Goal: Check status: Check status

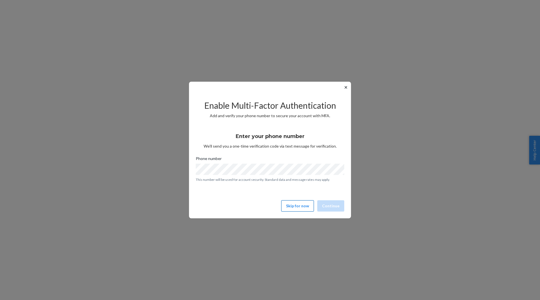
click at [305, 207] on button "Skip for now" at bounding box center [297, 205] width 33 height 11
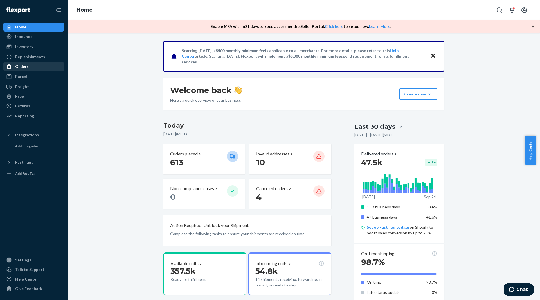
click at [32, 64] on div "Orders" at bounding box center [34, 66] width 60 height 8
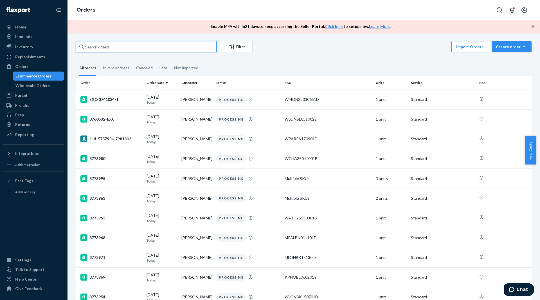
click at [95, 50] on input "text" at bounding box center [146, 46] width 141 height 11
paste input "3765590"
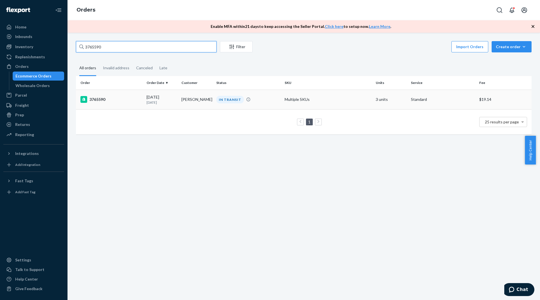
type input "3765590"
click at [116, 107] on td "3765590" at bounding box center [110, 99] width 68 height 20
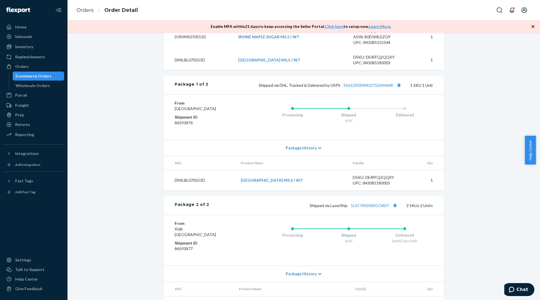
scroll to position [253, 0]
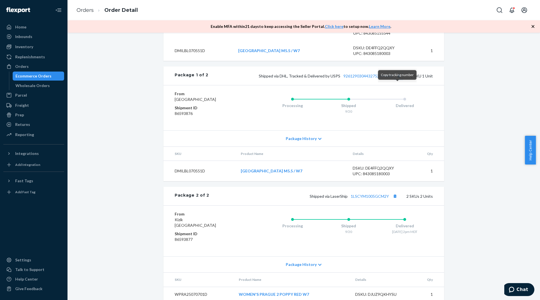
click at [398, 79] on button "Copy tracking number" at bounding box center [398, 75] width 7 height 7
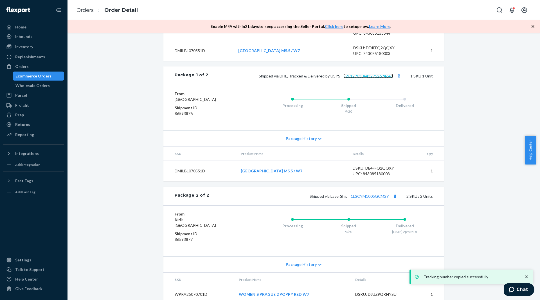
click at [387, 78] on link "9261290304432752694648" at bounding box center [368, 75] width 50 height 5
click at [26, 70] on link "Orders" at bounding box center [33, 66] width 61 height 9
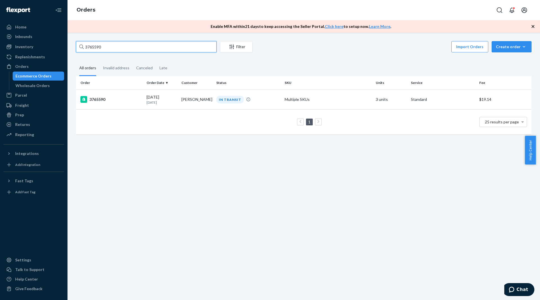
click at [105, 50] on input "3765590" at bounding box center [146, 46] width 141 height 11
paste input "57949"
type input "3757949"
click at [114, 99] on div "3757949" at bounding box center [111, 99] width 62 height 7
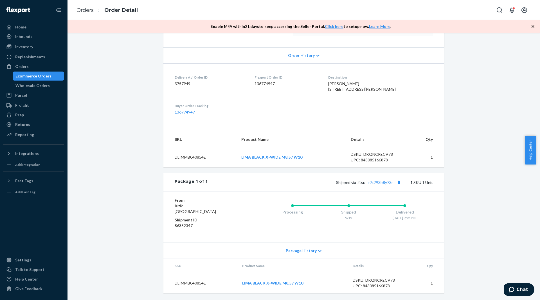
scroll to position [118, 0]
click at [31, 70] on div "Orders" at bounding box center [34, 66] width 60 height 8
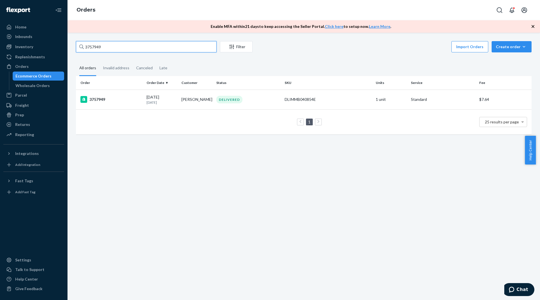
click at [112, 45] on input "3757949" at bounding box center [146, 46] width 141 height 11
paste input "9437"
type input "3759437"
click at [120, 98] on div "3759437" at bounding box center [111, 99] width 62 height 7
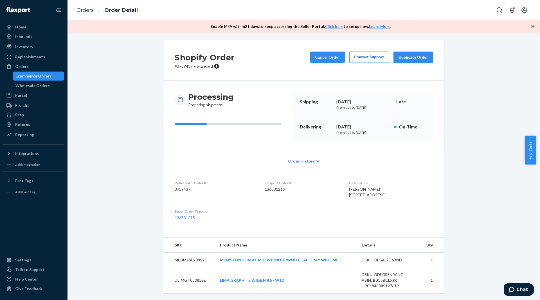
scroll to position [12, 0]
click at [523, 291] on span "Chat" at bounding box center [523, 289] width 12 height 5
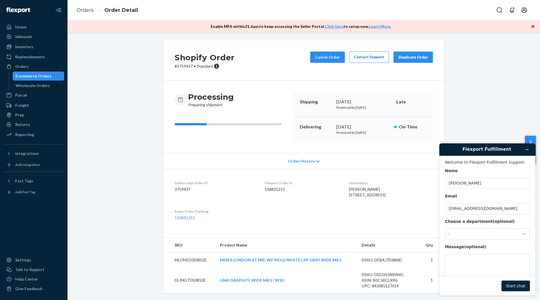
scroll to position [0, 0]
click at [486, 235] on div "-" at bounding box center [484, 233] width 71 height 5
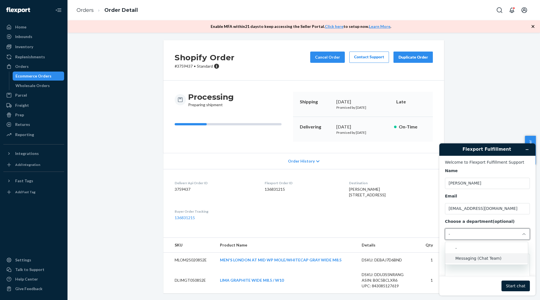
click at [483, 255] on li "Messaging (Chat Team)" at bounding box center [486, 258] width 83 height 10
click at [474, 262] on textarea "Message (optional)" at bounding box center [487, 269] width 85 height 32
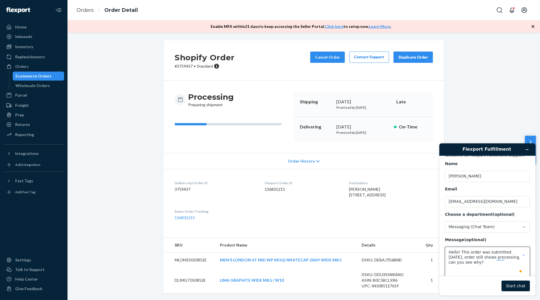
scroll to position [7, 0]
click at [464, 264] on textarea "Hello! This order was submitted 9/16/2025, order still shows processing, can yo…" at bounding box center [487, 262] width 85 height 32
paste textarea "3759437"
type textarea "Hello! This order was submitted 9/16/2025, order still shows processing, can yo…"
click at [516, 285] on button "Start chat" at bounding box center [515, 285] width 28 height 11
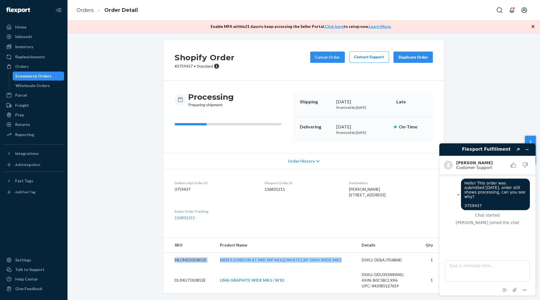
drag, startPoint x: 341, startPoint y: 260, endPoint x: 166, endPoint y: 258, distance: 175.8
click at [166, 258] on tr "MLOM25020852E MEN'S LONDON AT MID WP MOLE/WHITECAP GRAY WIDE M8.5 DSKU: DEBAJ7D…" at bounding box center [303, 259] width 281 height 15
copy tr "MLOM25020852E MEN'S LONDON AT MID WP MOLE/WHITECAP GRAY WIDE M8.5"
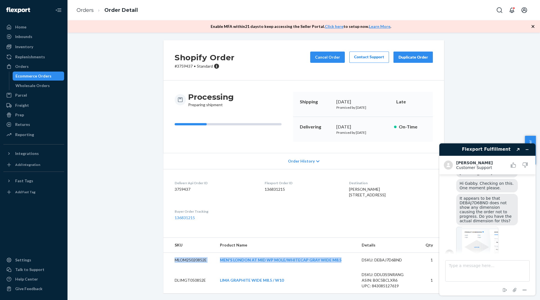
scroll to position [80, 0]
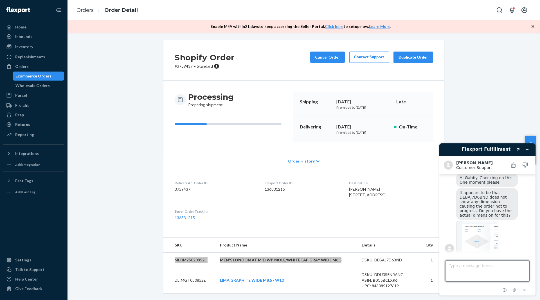
click at [474, 273] on textarea "Type a message here..." at bounding box center [487, 270] width 84 height 21
type textarea "Thank you for letting me know. I do not have dimensions but I will get back to …"
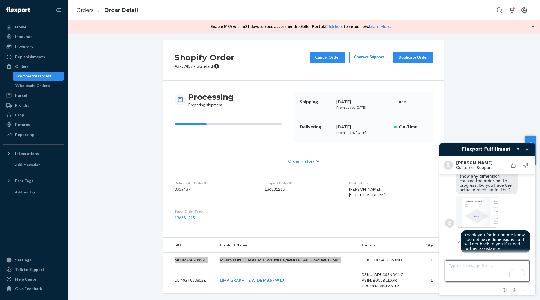
scroll to position [78, 0]
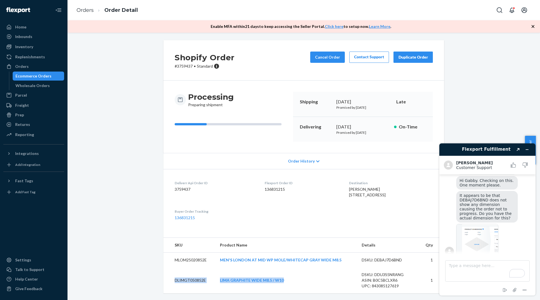
drag, startPoint x: 296, startPoint y: 280, endPoint x: 168, endPoint y: 281, distance: 128.0
click at [168, 281] on tr "DLIMGT050852E LIMA GRAPHITE WIDE M8.5 / W10 DSKU: DDU3S5NRANG ASIN: B0C5BCLXR6 …" at bounding box center [303, 280] width 281 height 26
copy tr "DLIMGT050852E LIMA GRAPHITE WIDE M8.5 / W10"
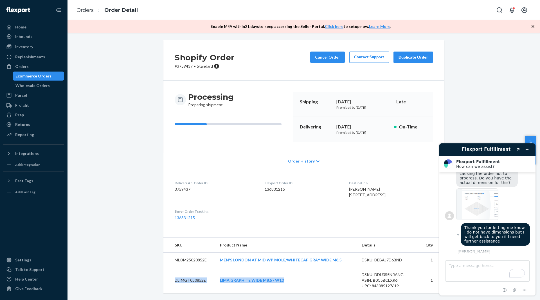
scroll to position [83, 0]
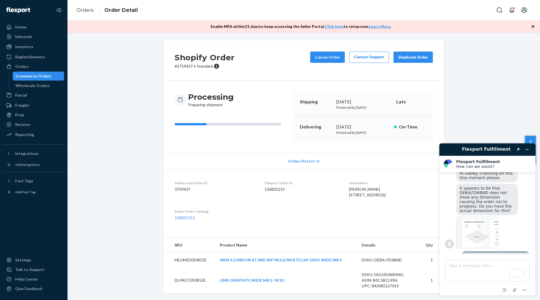
click at [34, 71] on div "Orders Ecommerce Orders Wholesale Orders" at bounding box center [33, 76] width 61 height 28
click at [34, 69] on div "Orders" at bounding box center [34, 66] width 60 height 8
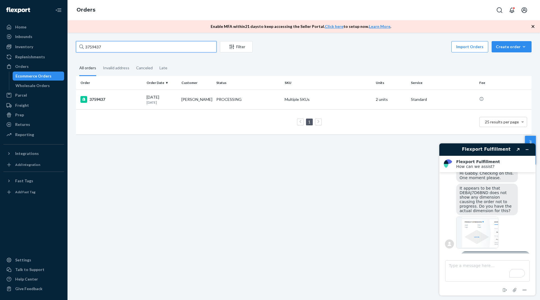
click at [104, 48] on input "3759437" at bounding box center [146, 46] width 141 height 11
paste input "202"
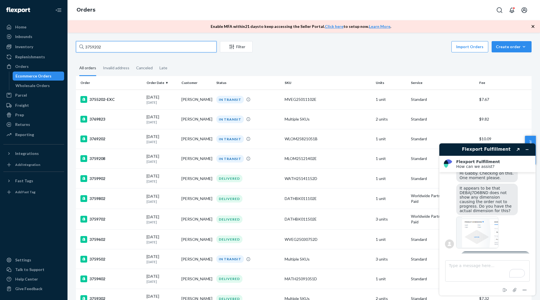
click at [114, 48] on input "3759202" at bounding box center [146, 46] width 141 height 11
paste input "73495"
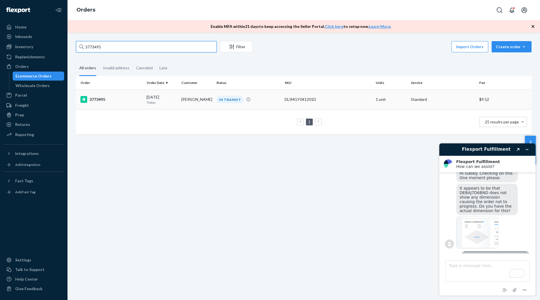
type input "3773495"
click at [129, 98] on div "3773495" at bounding box center [111, 99] width 62 height 7
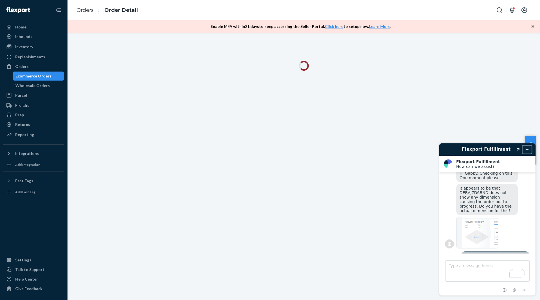
click at [528, 150] on icon "Minimize widget" at bounding box center [527, 149] width 4 height 4
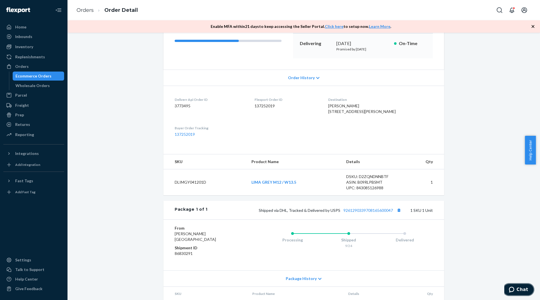
scroll to position [84, 0]
click at [397, 213] on button "Copy tracking number" at bounding box center [398, 209] width 7 height 7
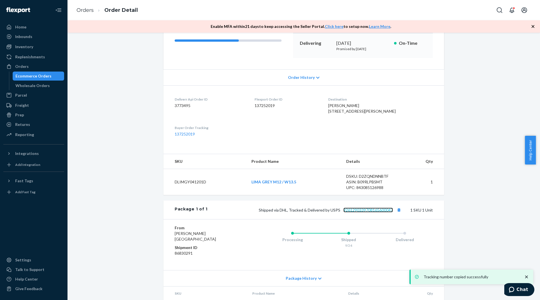
click at [384, 212] on link "9261290339708165600047" at bounding box center [368, 209] width 50 height 5
click at [40, 68] on div "Orders" at bounding box center [34, 66] width 60 height 8
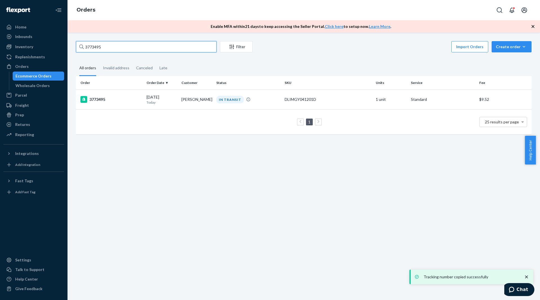
click at [109, 48] on input "3773495" at bounding box center [146, 46] width 141 height 11
paste input "59202"
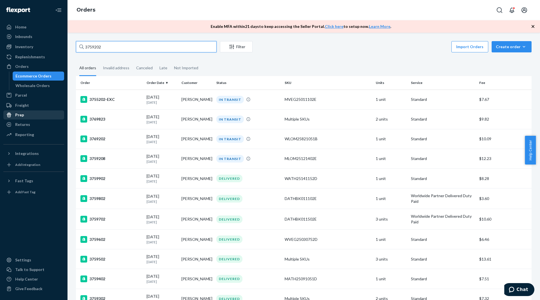
type input "3759202"
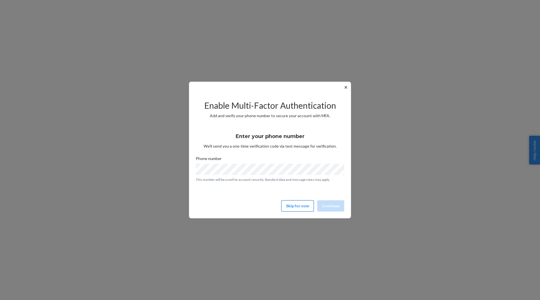
click at [303, 208] on button "Skip for now" at bounding box center [297, 205] width 33 height 11
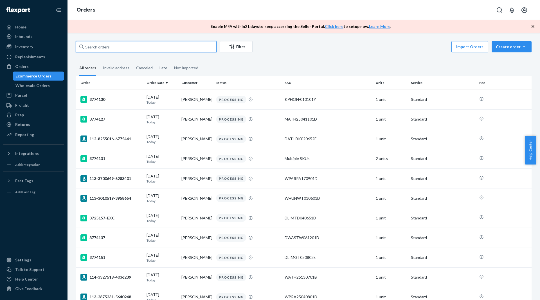
click at [112, 49] on input "text" at bounding box center [146, 46] width 141 height 11
paste input "3759202"
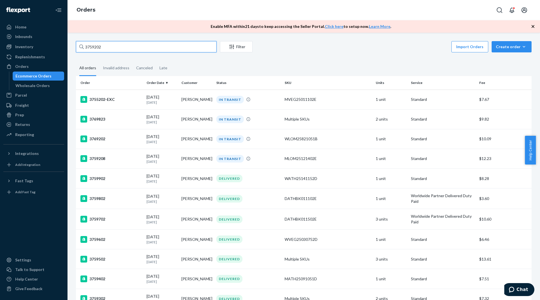
type input "3759202"
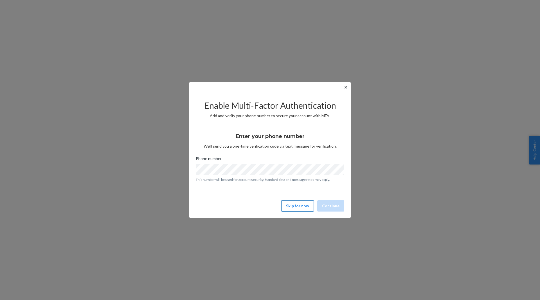
click at [298, 203] on button "Skip for now" at bounding box center [297, 205] width 33 height 11
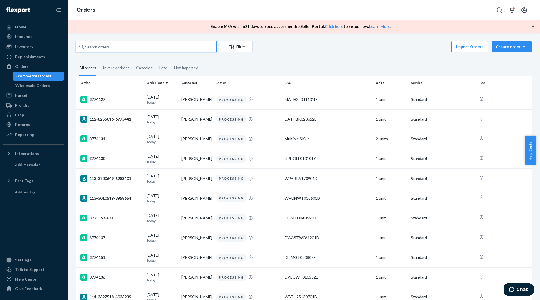
click at [113, 49] on input "text" at bounding box center [146, 46] width 141 height 11
paste input "3759312"
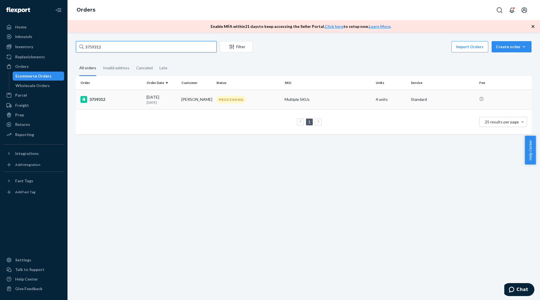
type input "3759312"
click at [122, 104] on td "3759312" at bounding box center [110, 99] width 68 height 20
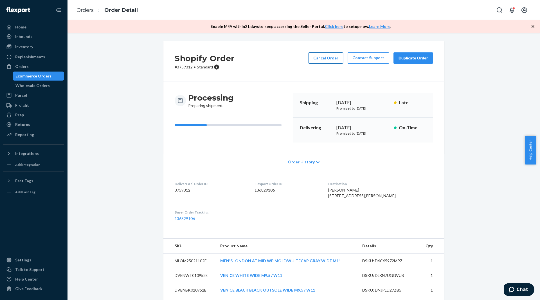
click at [328, 62] on button "Cancel Order" at bounding box center [326, 57] width 35 height 11
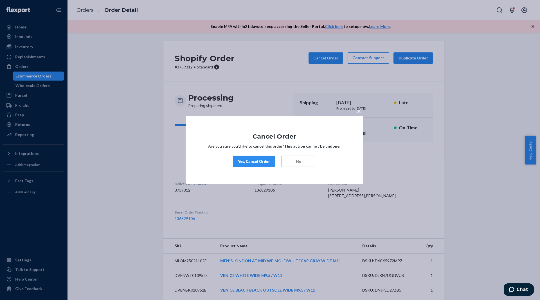
click at [258, 162] on div "Yes, Cancel Order" at bounding box center [254, 161] width 32 height 6
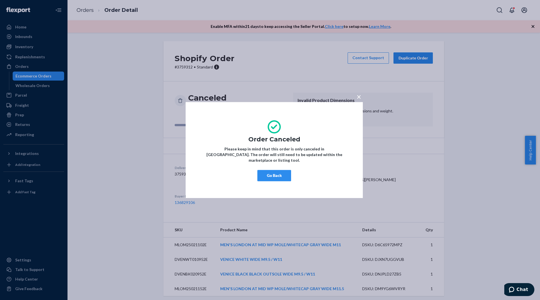
click at [357, 97] on span "×" at bounding box center [359, 97] width 5 height 10
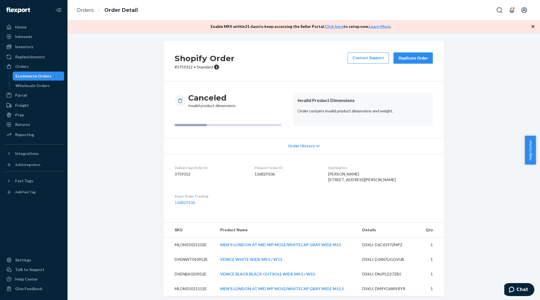
click at [411, 55] on div "Duplicate Order" at bounding box center [413, 58] width 30 height 6
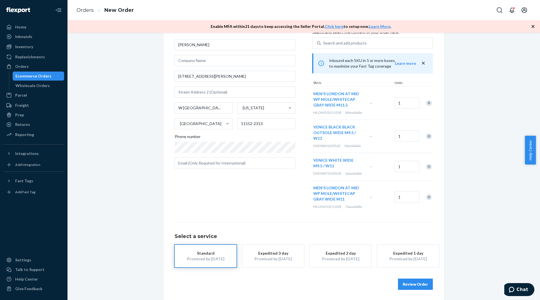
scroll to position [32, 0]
click at [348, 257] on div "Promised by Sep 29, 2025" at bounding box center [340, 258] width 45 height 6
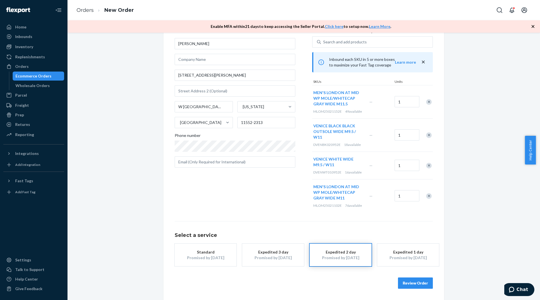
click at [415, 285] on button "Review Order" at bounding box center [415, 282] width 35 height 11
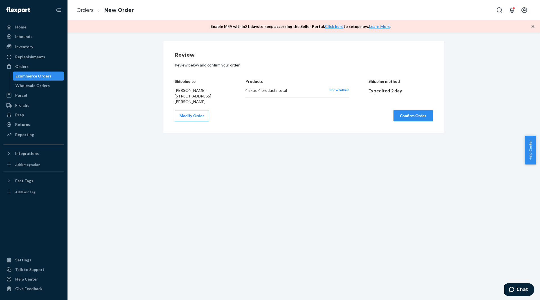
scroll to position [0, 0]
click at [410, 120] on button "Confirm Order" at bounding box center [412, 115] width 39 height 11
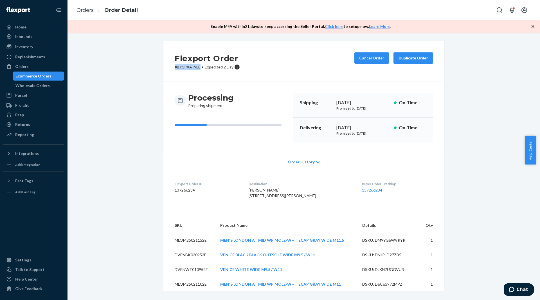
drag, startPoint x: 199, startPoint y: 68, endPoint x: 165, endPoint y: 69, distance: 33.8
click at [165, 69] on div "Flexport Order # BY1PXA-NLE • Expedited 2 Day Cancel Order Duplicate Order" at bounding box center [303, 61] width 281 height 40
copy p "# BY1PXA-NLE"
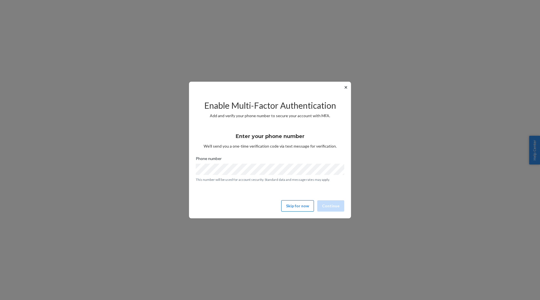
click at [308, 207] on button "Skip for now" at bounding box center [297, 205] width 33 height 11
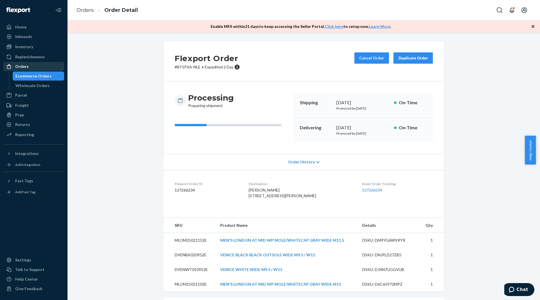
click at [36, 69] on div "Orders" at bounding box center [34, 66] width 60 height 8
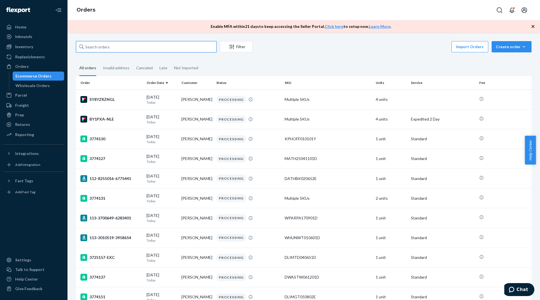
click at [89, 49] on input "text" at bounding box center [146, 46] width 141 height 11
paste input "3759437"
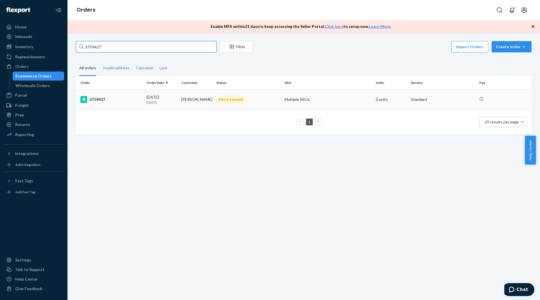
type input "3759437"
click at [109, 105] on td "3759437" at bounding box center [110, 99] width 68 height 20
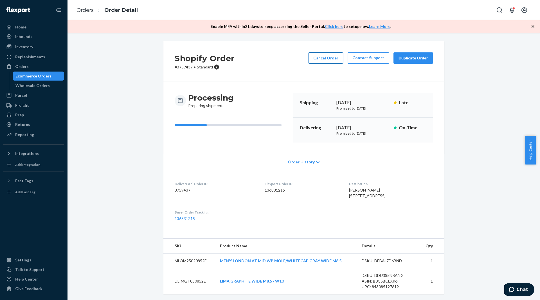
click at [323, 59] on button "Cancel Order" at bounding box center [326, 57] width 35 height 11
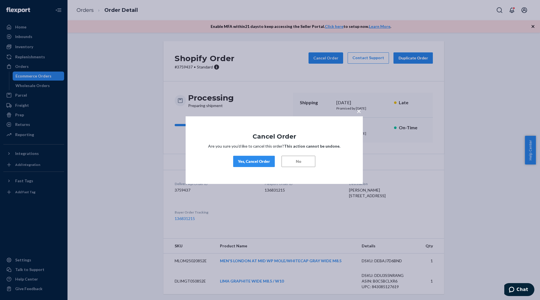
click at [257, 161] on div "Yes, Cancel Order" at bounding box center [254, 161] width 32 height 6
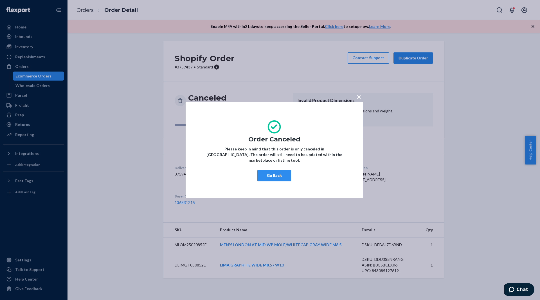
click at [357, 100] on span "×" at bounding box center [359, 97] width 5 height 10
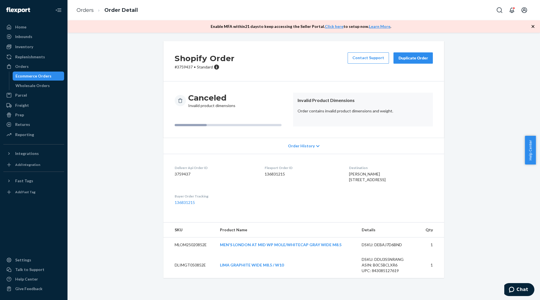
click at [406, 60] on div "Duplicate Order" at bounding box center [413, 58] width 30 height 6
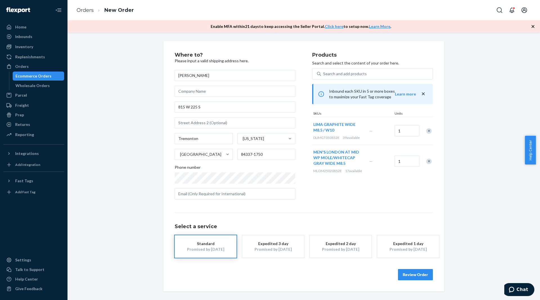
click at [341, 246] on div "Promised by Sep 29, 2025" at bounding box center [340, 249] width 45 height 6
click at [411, 275] on button "Review Order" at bounding box center [415, 274] width 35 height 11
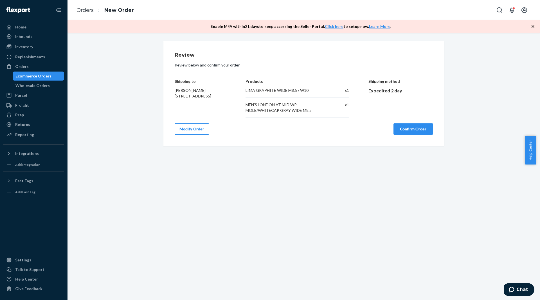
click at [423, 130] on button "Confirm Order" at bounding box center [412, 128] width 39 height 11
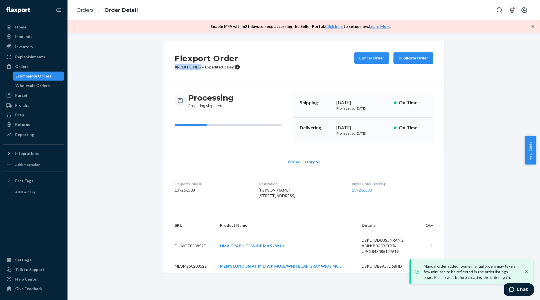
drag, startPoint x: 199, startPoint y: 67, endPoint x: 172, endPoint y: 66, distance: 26.7
click at [172, 66] on div "Flexport Order # RKDH-C-NLG • Expedited 2 Day Cancel Order Duplicate Order" at bounding box center [303, 61] width 281 height 40
copy p "# RKDH-C-NLG"
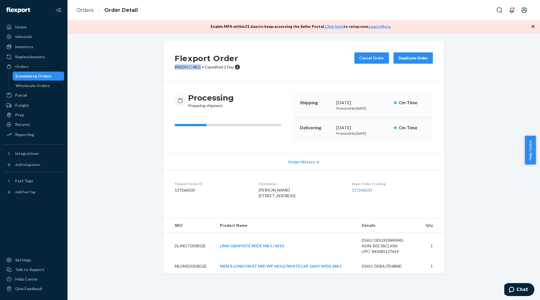
click at [194, 66] on p "# RKDH-C-NLG • Expedited 2 Day" at bounding box center [208, 67] width 66 height 6
drag, startPoint x: 198, startPoint y: 68, endPoint x: 173, endPoint y: 69, distance: 25.6
click at [175, 69] on p "# RKDH-C-NLG • Expedited 2 Day" at bounding box center [208, 67] width 66 height 6
copy p "# RKDH-C-NLG"
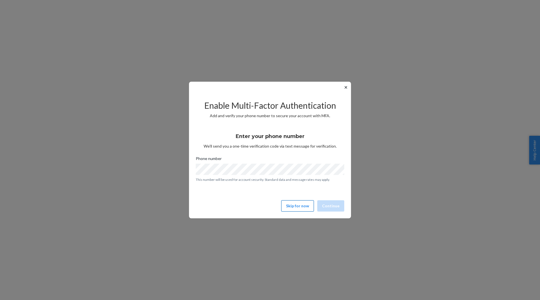
click at [303, 208] on button "Skip for now" at bounding box center [297, 205] width 33 height 11
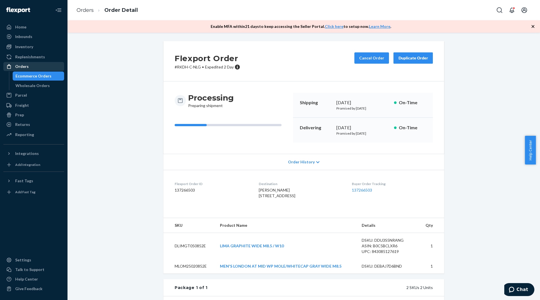
click at [54, 68] on div "Orders" at bounding box center [34, 66] width 60 height 8
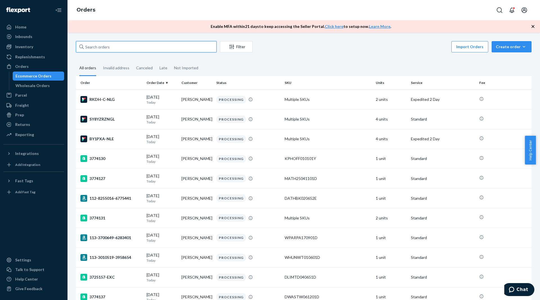
click at [109, 50] on input "text" at bounding box center [146, 46] width 141 height 11
paste input "3759202"
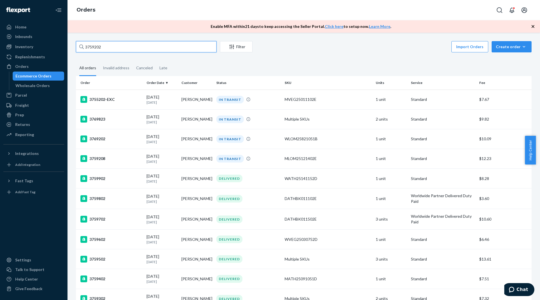
type input "3759202"
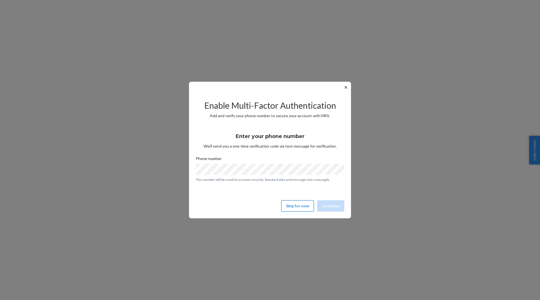
click at [309, 202] on button "Skip for now" at bounding box center [297, 205] width 33 height 11
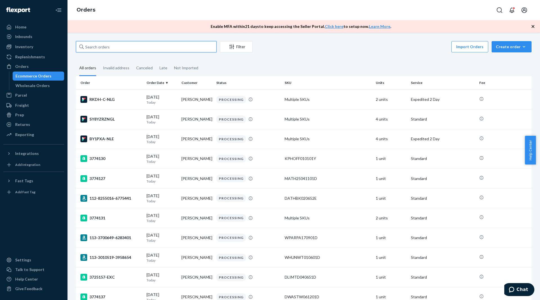
click at [110, 45] on input "text" at bounding box center [146, 46] width 141 height 11
paste input "3759202"
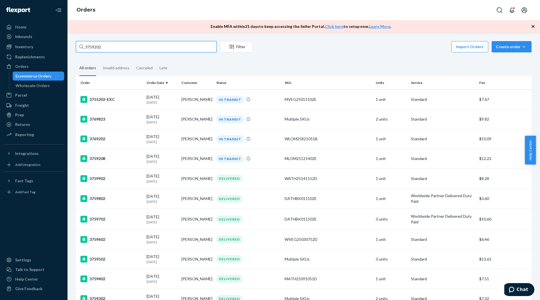
click at [104, 49] on input "3759202" at bounding box center [146, 46] width 141 height 11
paste input "[PERSON_NAME]"
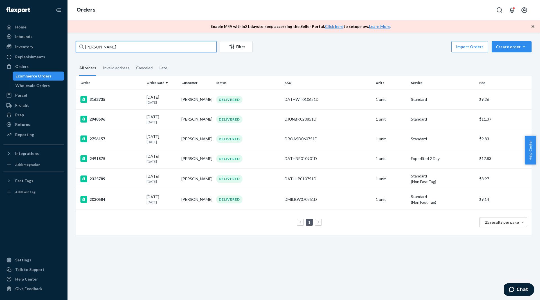
click at [125, 47] on input "[PERSON_NAME]" at bounding box center [146, 46] width 141 height 11
paste input "3759433"
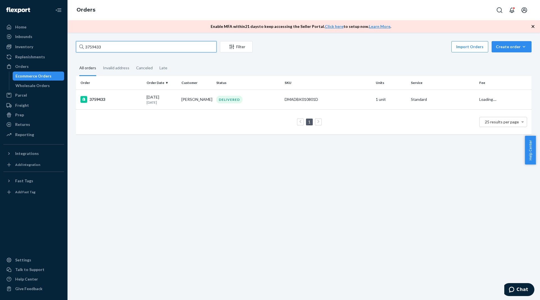
type input "3759433"
click at [141, 93] on td "3759433" at bounding box center [110, 99] width 68 height 20
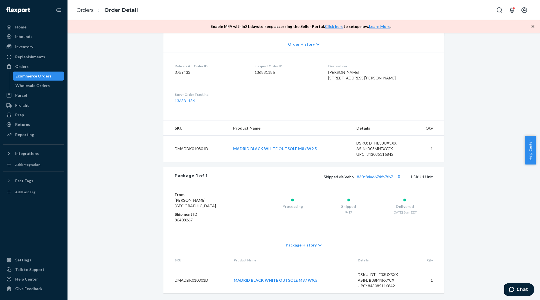
scroll to position [129, 0]
click at [55, 66] on div "Orders" at bounding box center [34, 66] width 60 height 8
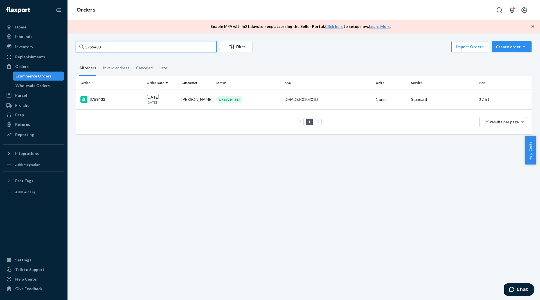
click at [123, 45] on input "3759433" at bounding box center [146, 46] width 141 height 11
paste input "61809"
type input "3761809"
click at [136, 101] on div "3761809" at bounding box center [111, 99] width 62 height 7
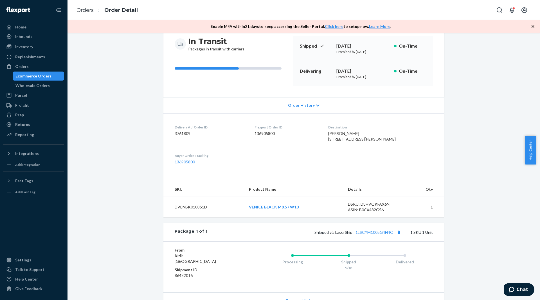
scroll to position [118, 0]
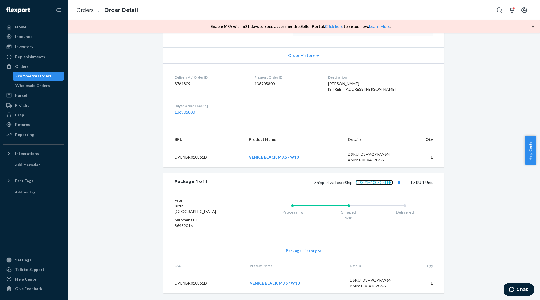
click at [359, 181] on link "1LSCYM1005G4H4C" at bounding box center [374, 182] width 37 height 5
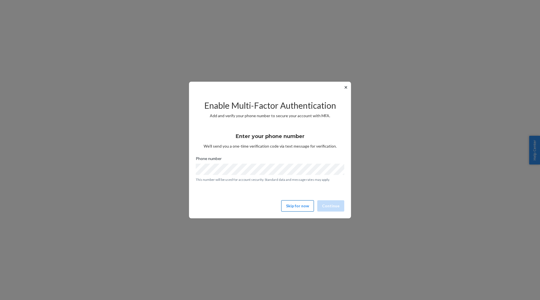
click at [299, 207] on button "Skip for now" at bounding box center [297, 205] width 33 height 11
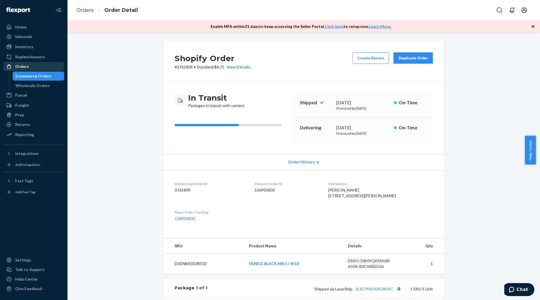
click at [37, 69] on div "Orders" at bounding box center [34, 66] width 60 height 8
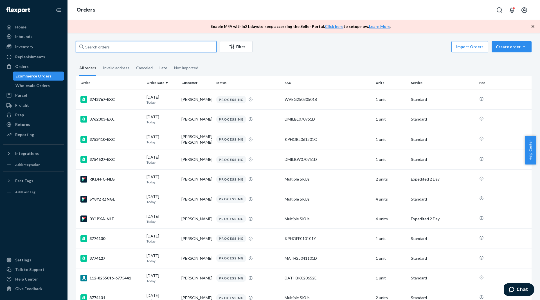
click at [96, 48] on input "text" at bounding box center [146, 46] width 141 height 11
paste input "3759202"
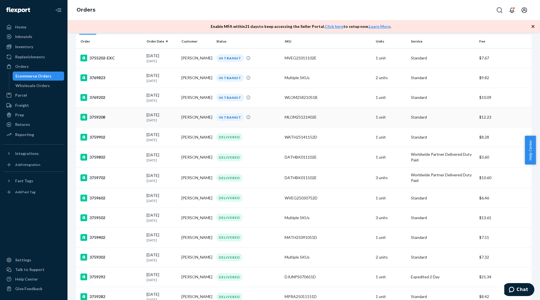
scroll to position [113, 0]
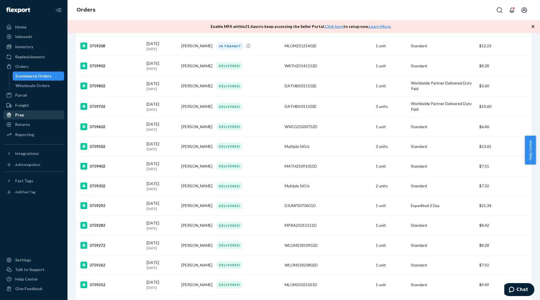
type input "3759202"
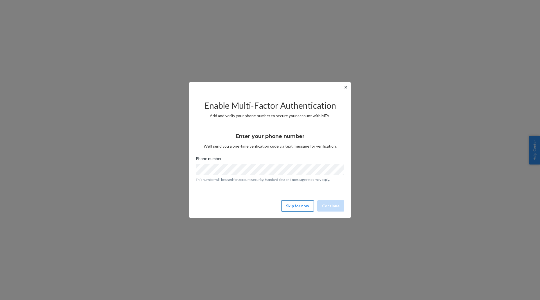
click at [300, 210] on button "Skip for now" at bounding box center [297, 205] width 33 height 11
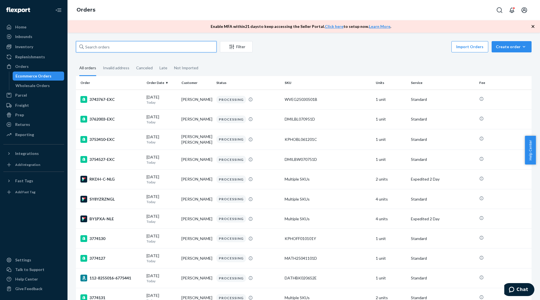
click at [93, 48] on input "text" at bounding box center [146, 46] width 141 height 11
paste input "[PERSON_NAME]"
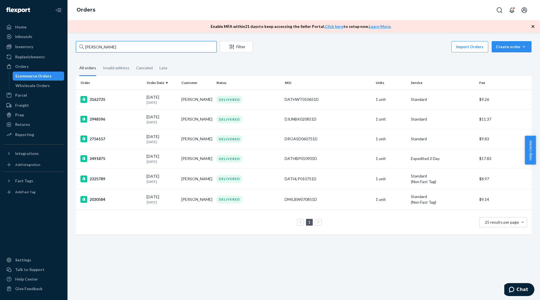
type input "[PERSON_NAME]"
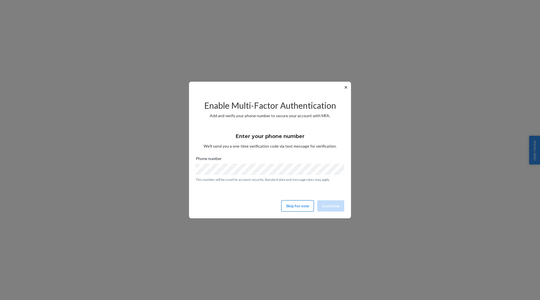
click at [296, 205] on button "Skip for now" at bounding box center [297, 205] width 33 height 11
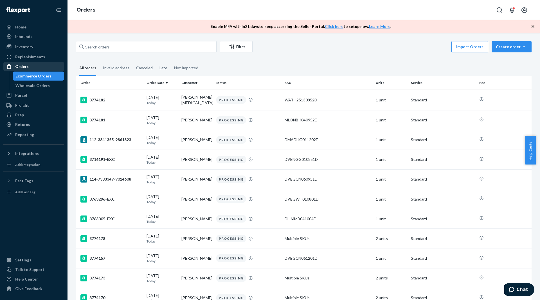
click at [36, 64] on div "Orders" at bounding box center [34, 66] width 60 height 8
click at [104, 46] on input "text" at bounding box center [146, 46] width 141 height 11
paste input "3759202"
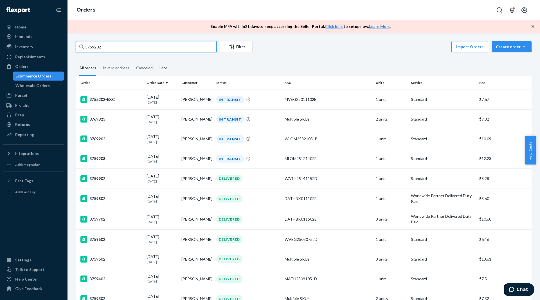
click at [99, 46] on input "3759202" at bounding box center [146, 46] width 141 height 11
paste input "[PERSON_NAME]"
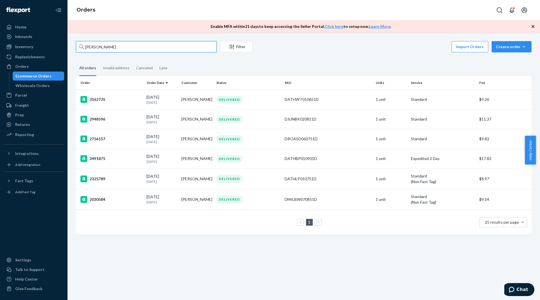
click at [141, 49] on input "[PERSON_NAME]" at bounding box center [146, 46] width 141 height 11
paste input "SYDB6VGHLE"
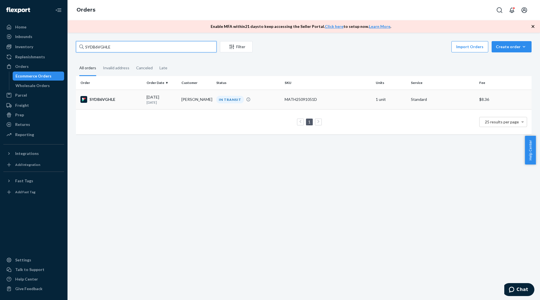
type input "SYDB6VGHLE"
click at [165, 100] on p "[DATE]" at bounding box center [162, 102] width 30 height 5
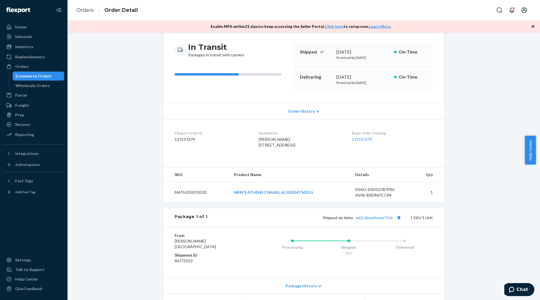
scroll to position [84, 0]
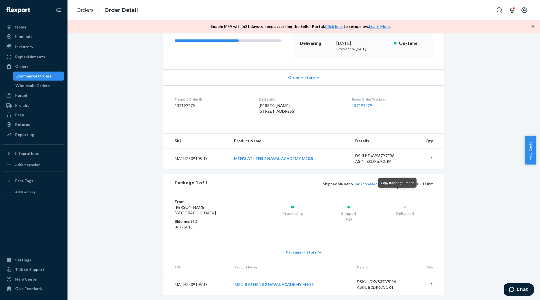
click at [396, 187] on button "Copy tracking number" at bounding box center [398, 183] width 7 height 7
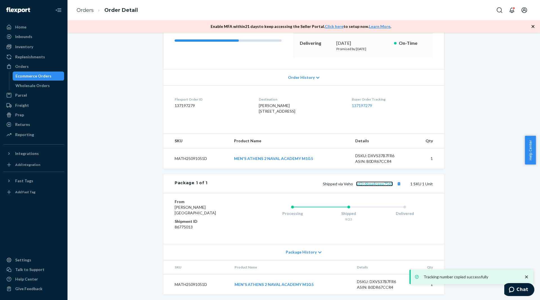
click at [389, 186] on link "ad2c6bea4ceea7561" at bounding box center [374, 183] width 37 height 5
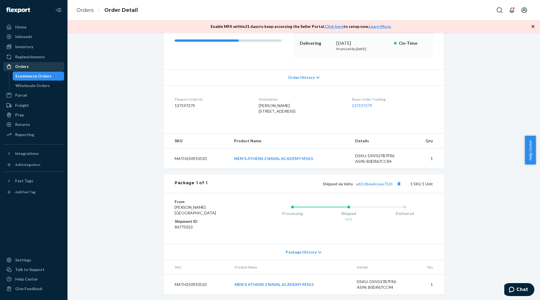
click at [50, 66] on div "Orders" at bounding box center [34, 66] width 60 height 8
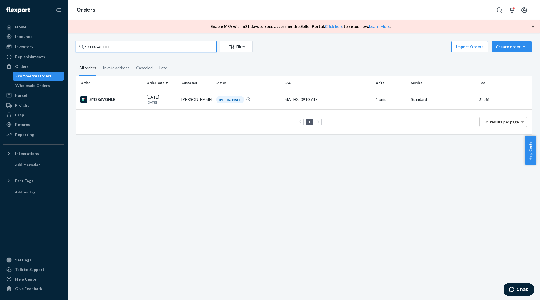
click at [117, 45] on input "SYDB6VGHLE" at bounding box center [146, 46] width 141 height 11
paste input "HYSWN8GHX"
type input "HYSWN8GHXE"
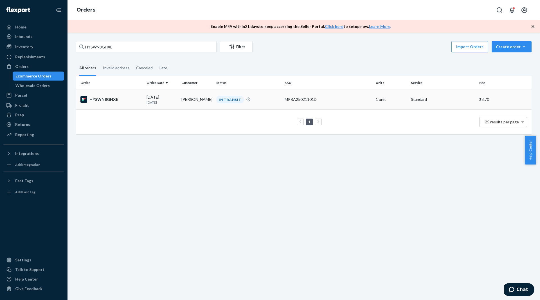
click at [131, 95] on td "HYSWN8GHXE" at bounding box center [110, 99] width 68 height 20
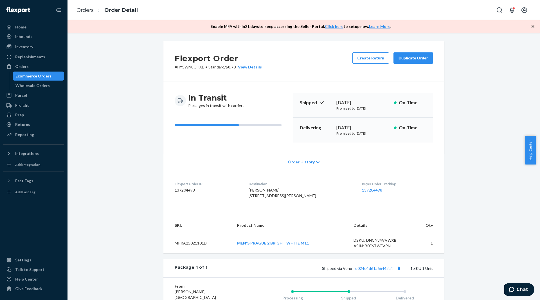
scroll to position [56, 0]
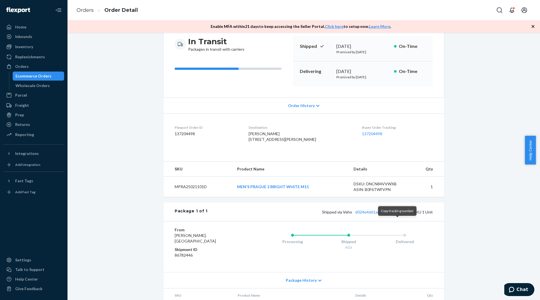
click at [395, 215] on button "Copy tracking number" at bounding box center [398, 211] width 7 height 7
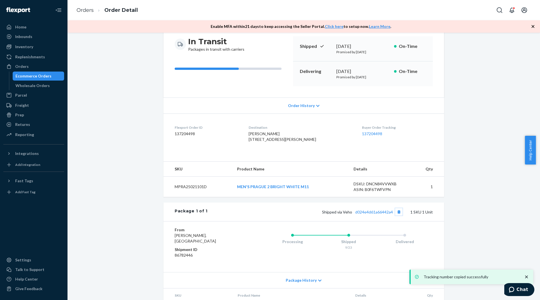
scroll to position [84, 0]
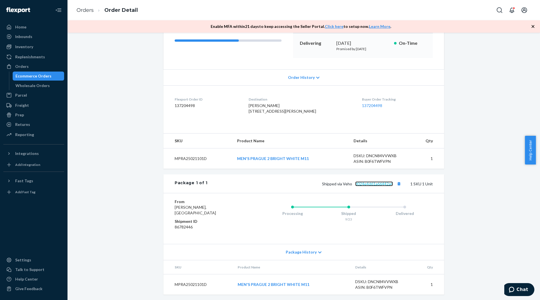
click at [364, 186] on link "d024e4d61a66442a4" at bounding box center [374, 183] width 38 height 5
drag, startPoint x: 29, startPoint y: 66, endPoint x: 52, endPoint y: 62, distance: 23.4
click at [29, 66] on div "Orders" at bounding box center [34, 66] width 60 height 8
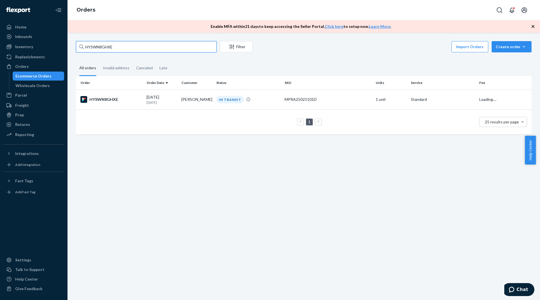
click at [126, 46] on input "HYSWN8GHXE" at bounding box center [146, 46] width 141 height 11
paste input "BKLWPLENXG"
type input "BKLWPLENXG"
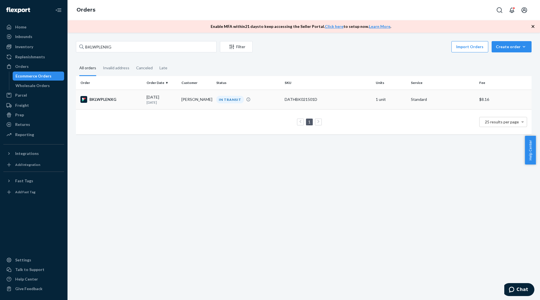
click at [142, 98] on td "BKLWPLENXG" at bounding box center [110, 99] width 68 height 20
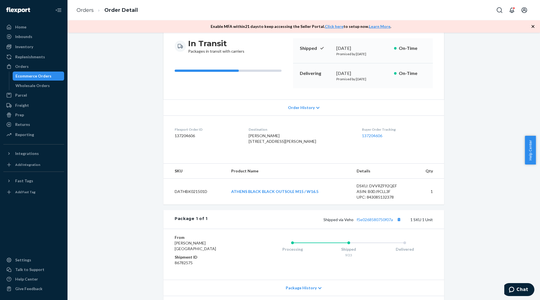
scroll to position [56, 0]
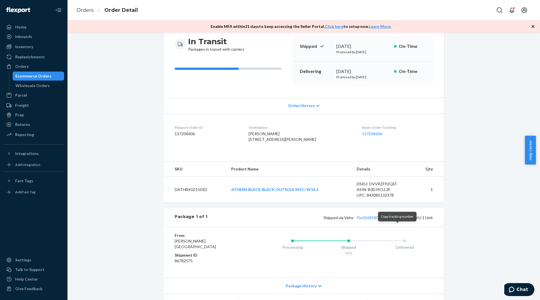
click at [398, 221] on button "Copy tracking number" at bounding box center [398, 216] width 7 height 7
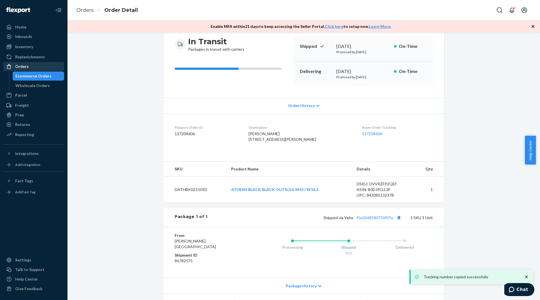
click at [34, 69] on div "Orders" at bounding box center [34, 66] width 60 height 8
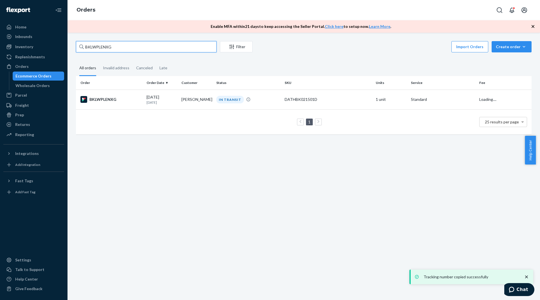
click at [110, 50] on input "BKLWPLENXG" at bounding box center [146, 46] width 141 height 11
paste input "RYOP6LE2EX"
type input "RYOP6LE2EX"
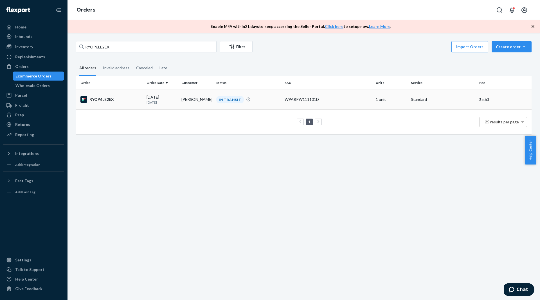
click at [125, 99] on div "RYOP6LE2EX" at bounding box center [111, 99] width 62 height 7
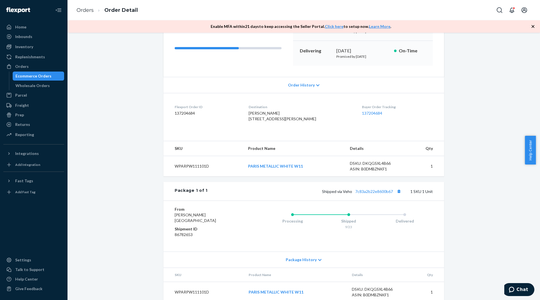
scroll to position [84, 0]
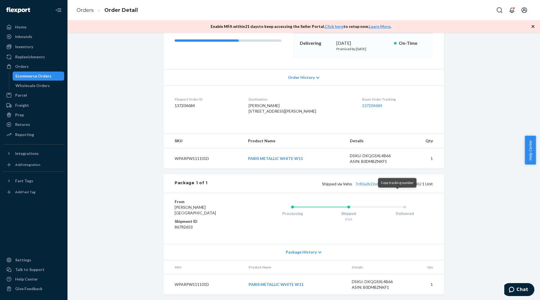
click at [396, 187] on button "Copy tracking number" at bounding box center [398, 183] width 7 height 7
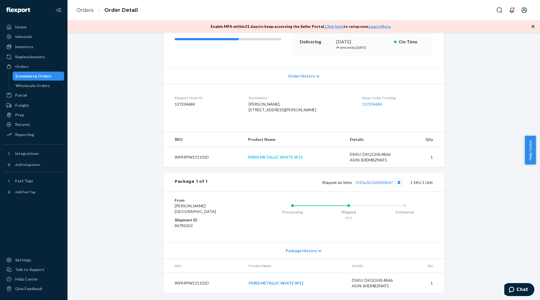
scroll to position [69, 0]
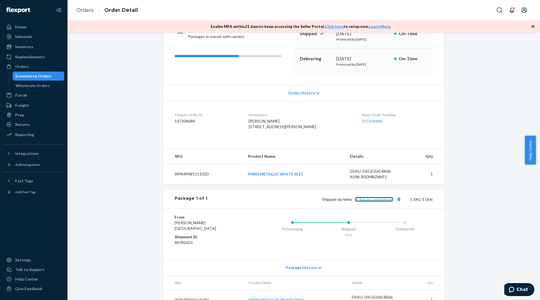
click at [365, 201] on link "7c83a2b22e8600b67" at bounding box center [374, 199] width 38 height 5
click at [26, 65] on div "Orders" at bounding box center [22, 67] width 14 height 6
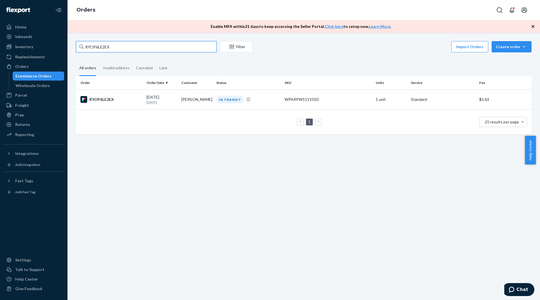
click at [110, 49] on input "RYOP6LE2EX" at bounding box center [146, 46] width 141 height 11
paste input "BKQP68ENGE"
type input "BKQP68ENGE"
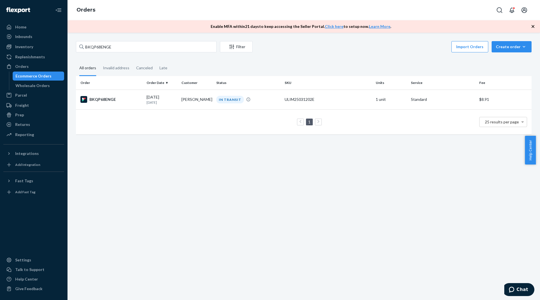
click at [122, 99] on div "BKQP68ENGE" at bounding box center [111, 99] width 62 height 7
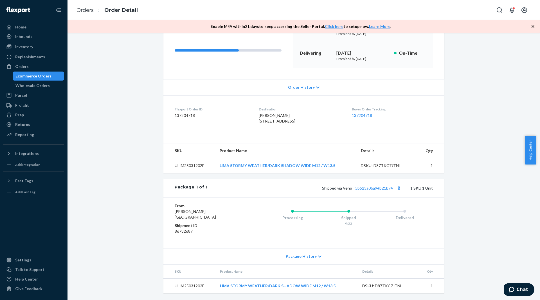
scroll to position [84, 0]
click at [397, 190] on button "Copy tracking number" at bounding box center [398, 187] width 7 height 7
click at [366, 191] on div "Shipped via Veho 5b523a06a94b21b74 1 SKU 1 Unit" at bounding box center [320, 187] width 225 height 7
click at [368, 190] on link "5b523a06a94b21b74" at bounding box center [374, 187] width 38 height 5
drag, startPoint x: 44, startPoint y: 69, endPoint x: 52, endPoint y: 65, distance: 9.2
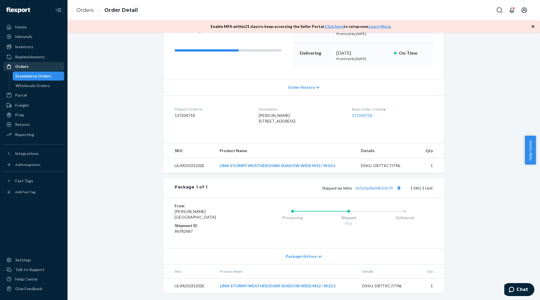
click at [44, 69] on div "Orders" at bounding box center [34, 66] width 60 height 8
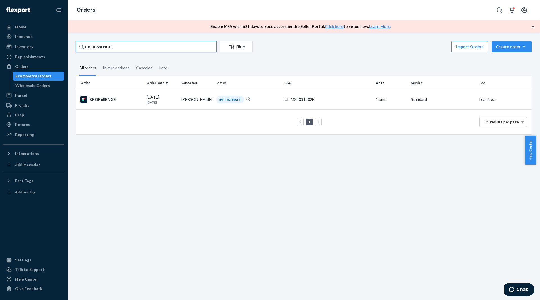
click at [98, 50] on input "BKQP68ENGE" at bounding box center [146, 46] width 141 height 11
paste input "HK2BAUEHLG"
type input "HK2BAUEHLG"
click at [108, 99] on div "HK2BAUEHLG" at bounding box center [111, 99] width 62 height 7
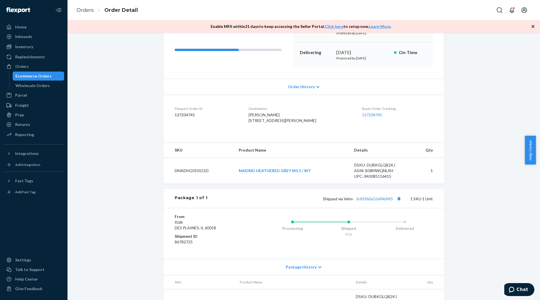
scroll to position [84, 0]
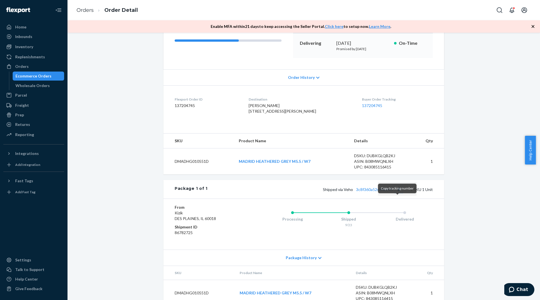
click at [398, 193] on button "Copy tracking number" at bounding box center [398, 188] width 7 height 7
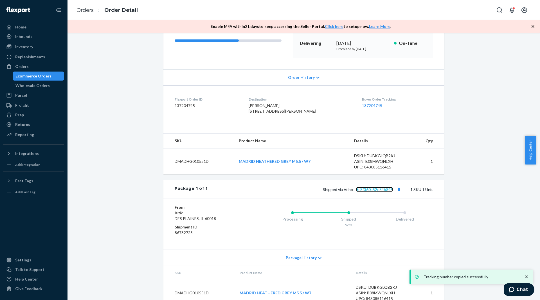
click at [370, 192] on link "3c8f360a52e84b845" at bounding box center [374, 189] width 37 height 5
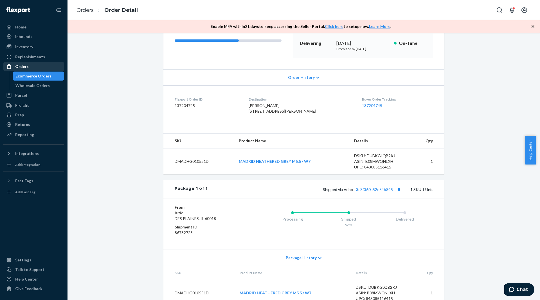
click at [23, 65] on div "Orders" at bounding box center [22, 67] width 14 height 6
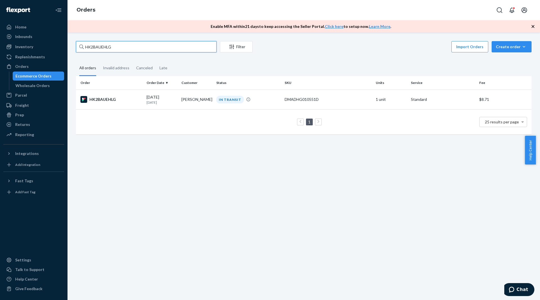
click at [94, 48] on input "HK2BAUEHLG" at bounding box center [146, 46] width 141 height 11
paste input "R1CNYWL3EL"
type input "R1CNYWL3EL"
click at [104, 97] on div "R1CNYWL3EL" at bounding box center [111, 99] width 62 height 7
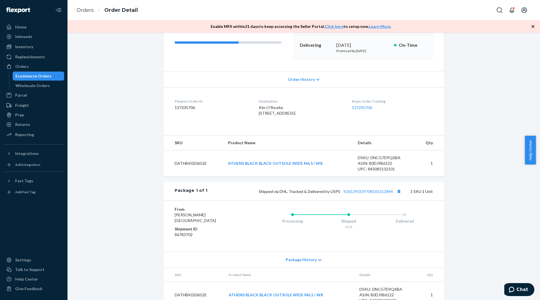
scroll to position [84, 0]
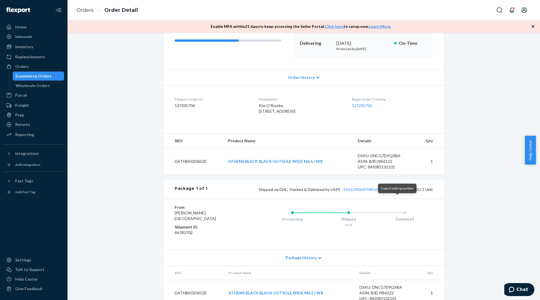
click at [396, 193] on button "Copy tracking number" at bounding box center [398, 188] width 7 height 7
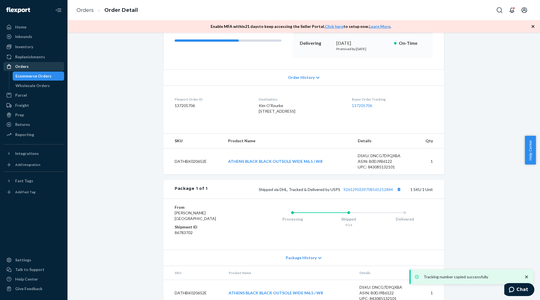
click at [41, 68] on div "Orders" at bounding box center [34, 66] width 60 height 8
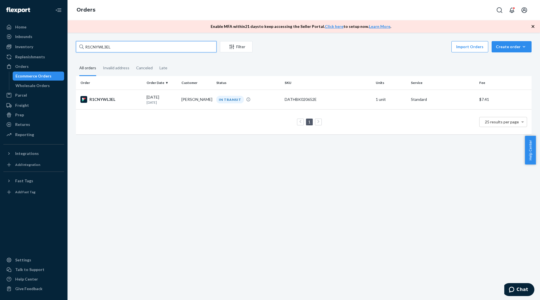
click at [130, 48] on input "R1CNYWL3EL" at bounding box center [146, 46] width 141 height 11
paste input "#BYQJA_LNEE"
type input "#BYQJA_LNEE"
click at [138, 99] on div "BYQJA_LNEE" at bounding box center [111, 99] width 62 height 7
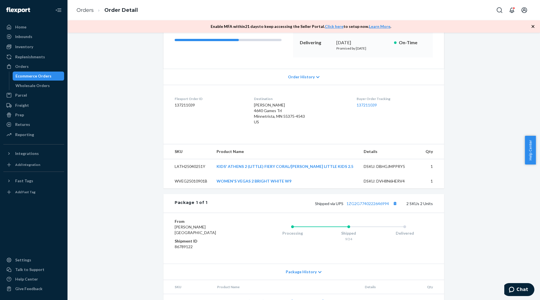
scroll to position [115, 0]
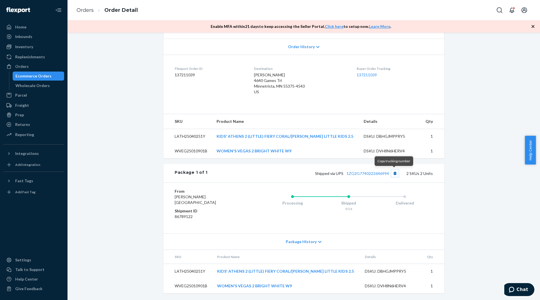
click at [394, 172] on button "Copy tracking number" at bounding box center [394, 172] width 7 height 7
click at [23, 66] on div "Orders" at bounding box center [22, 67] width 14 height 6
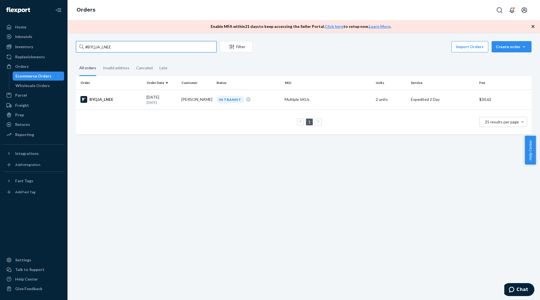
click at [101, 46] on input "#BYQJA_LNEE" at bounding box center [146, 46] width 141 height 11
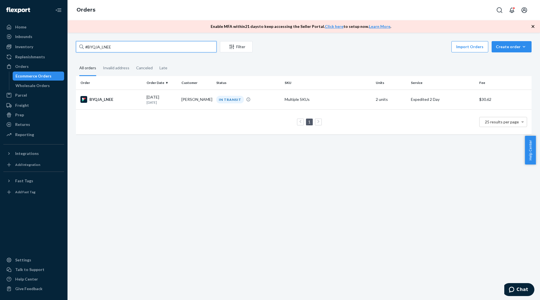
paste input "HJQ0__LHEX"
click at [110, 46] on input "HJQ0__LHEX" at bounding box center [146, 46] width 141 height 11
paste input "SJCDJIL3X"
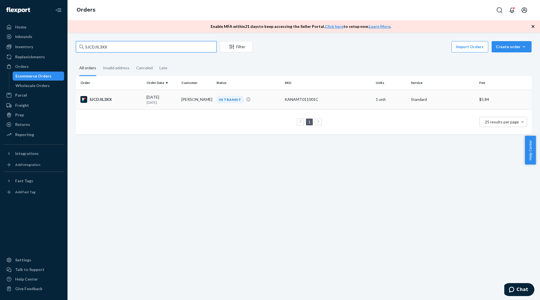
type input "SJCDJIL3XX"
click at [125, 101] on div "SJCDJIL3XX" at bounding box center [111, 99] width 62 height 7
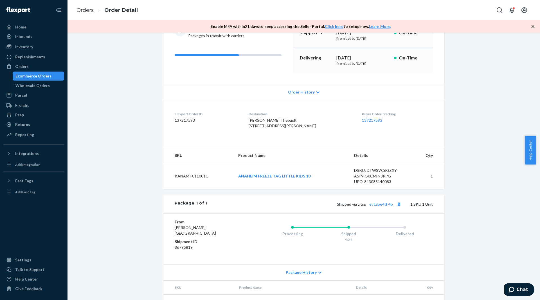
scroll to position [84, 0]
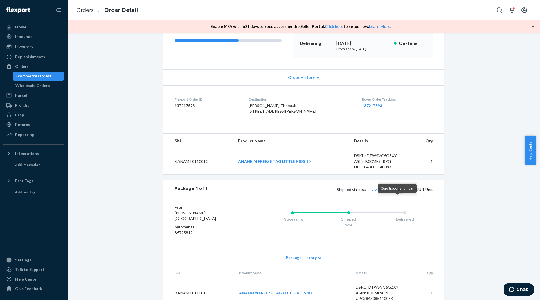
click at [397, 193] on button "Copy tracking number" at bounding box center [398, 188] width 7 height 7
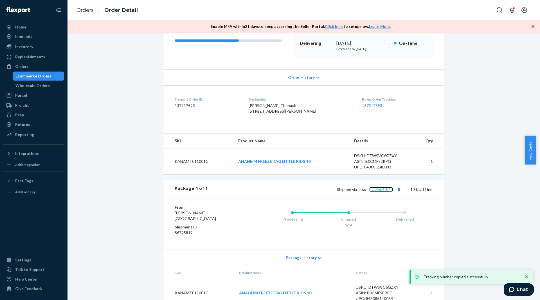
click at [378, 192] on link "evtzlpe4th4p" at bounding box center [381, 189] width 24 height 5
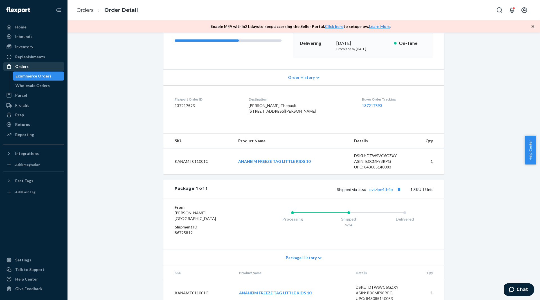
click at [34, 70] on div "Orders" at bounding box center [34, 66] width 60 height 8
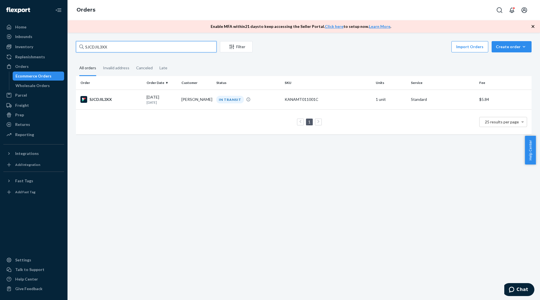
click at [113, 49] on input "SJCDJIL3XX" at bounding box center [146, 46] width 141 height 11
paste input "3747552"
type input "3747552"
click at [128, 101] on div "3747552" at bounding box center [111, 99] width 62 height 7
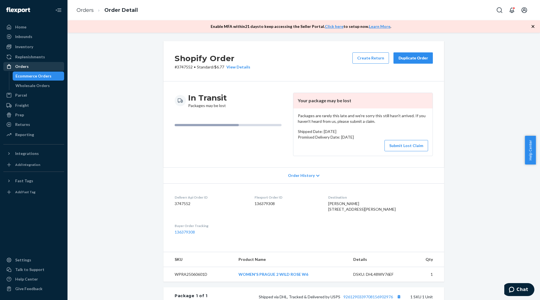
click at [27, 66] on div "Orders" at bounding box center [22, 67] width 14 height 6
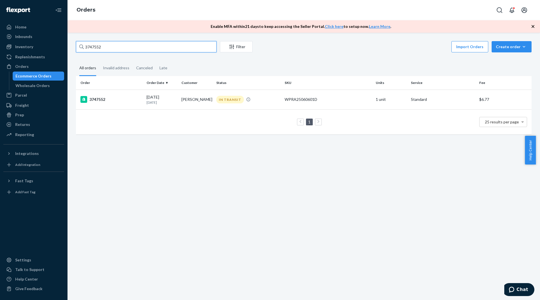
click at [111, 42] on input "3747552" at bounding box center [146, 46] width 141 height 11
paste input "S1W0G2LNXX"
type input "S1W0G2LNXX"
click at [128, 100] on div "S1W0G2LNXX" at bounding box center [111, 99] width 62 height 7
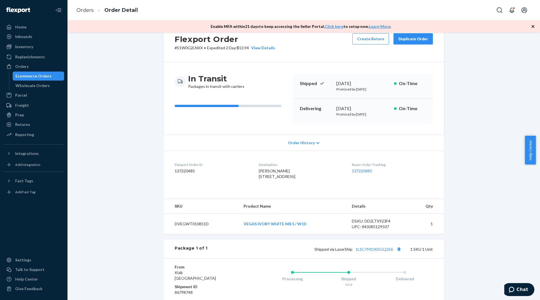
scroll to position [97, 0]
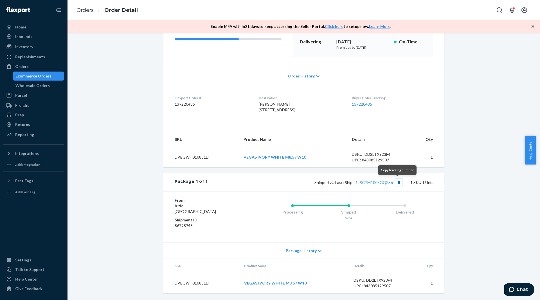
click at [397, 183] on button "Copy tracking number" at bounding box center [398, 181] width 7 height 7
